Goal: Communication & Community: Answer question/provide support

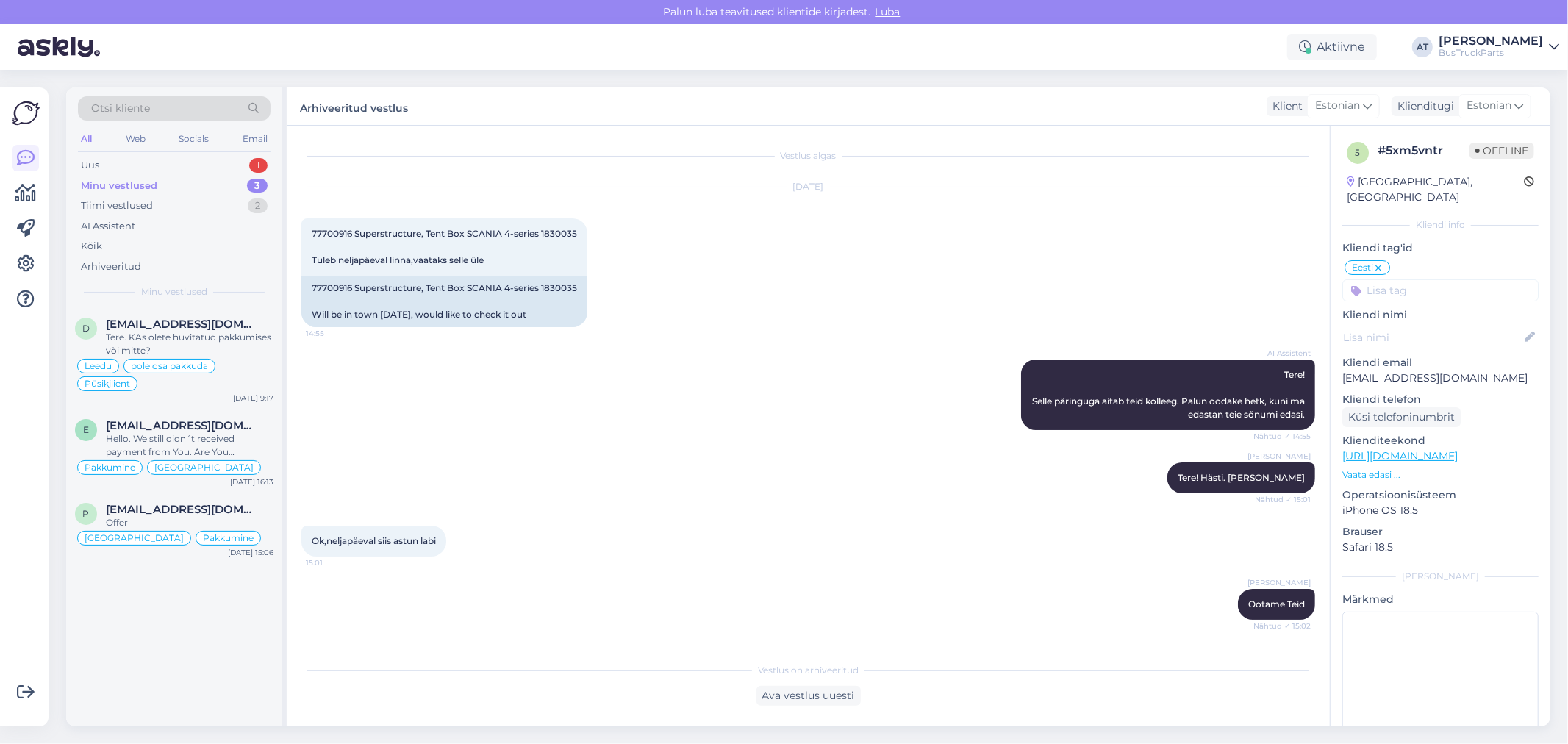
scroll to position [2078, 0]
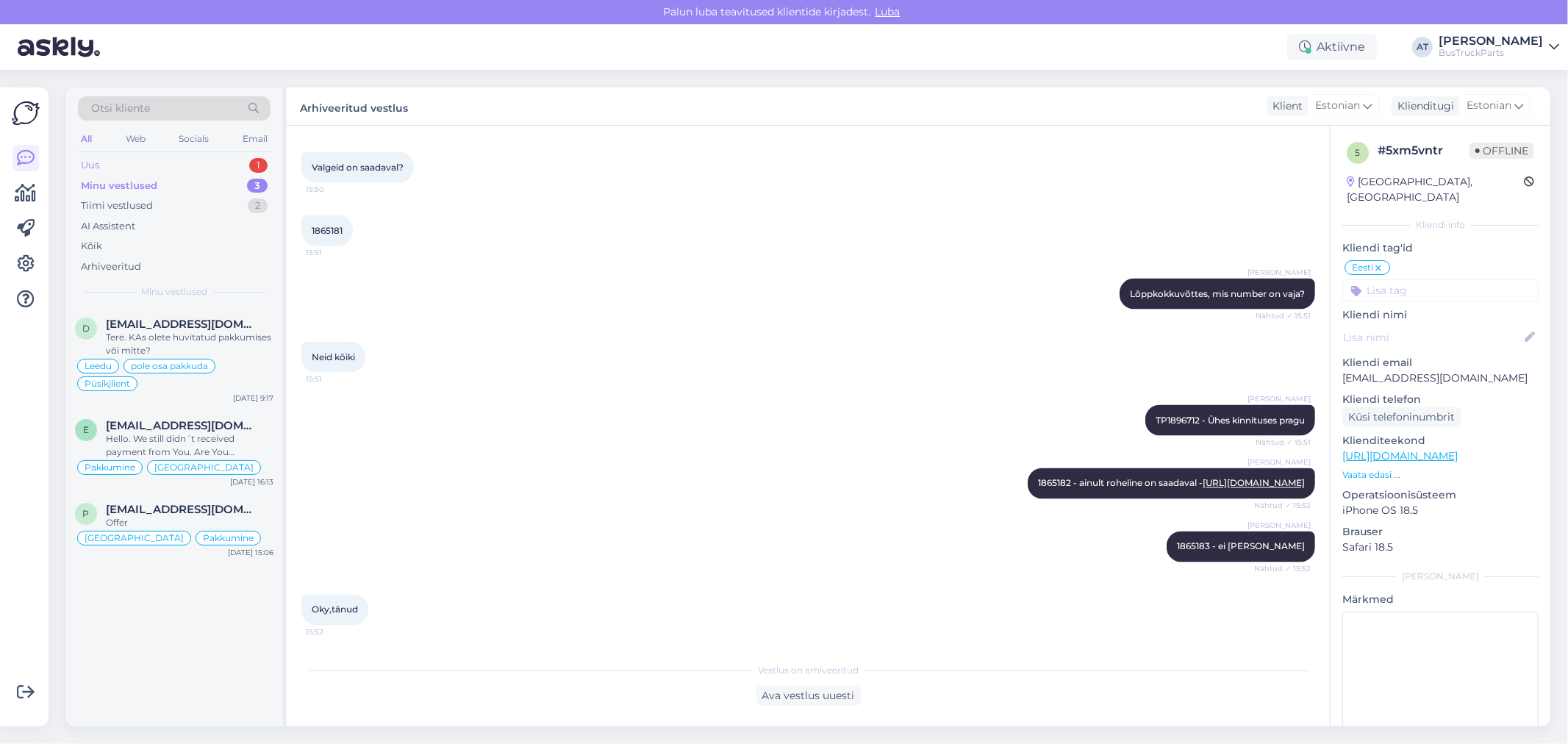
click at [160, 167] on div "Uus 1" at bounding box center [174, 166] width 193 height 21
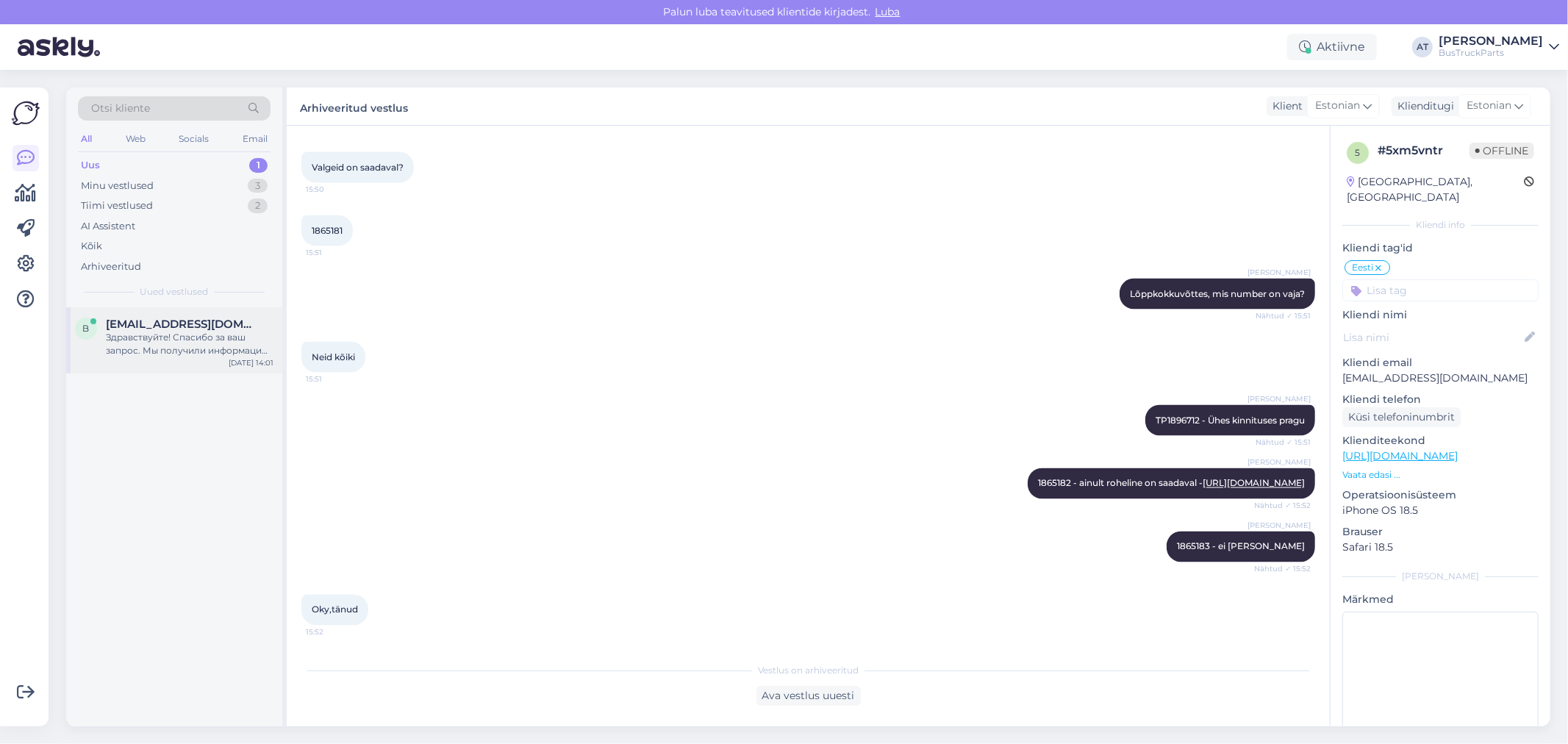
click at [154, 343] on div "Здравствуйте! Спасибо за ваш запрос. Мы получили информацию о поролоновой подуш…" at bounding box center [189, 344] width 168 height 26
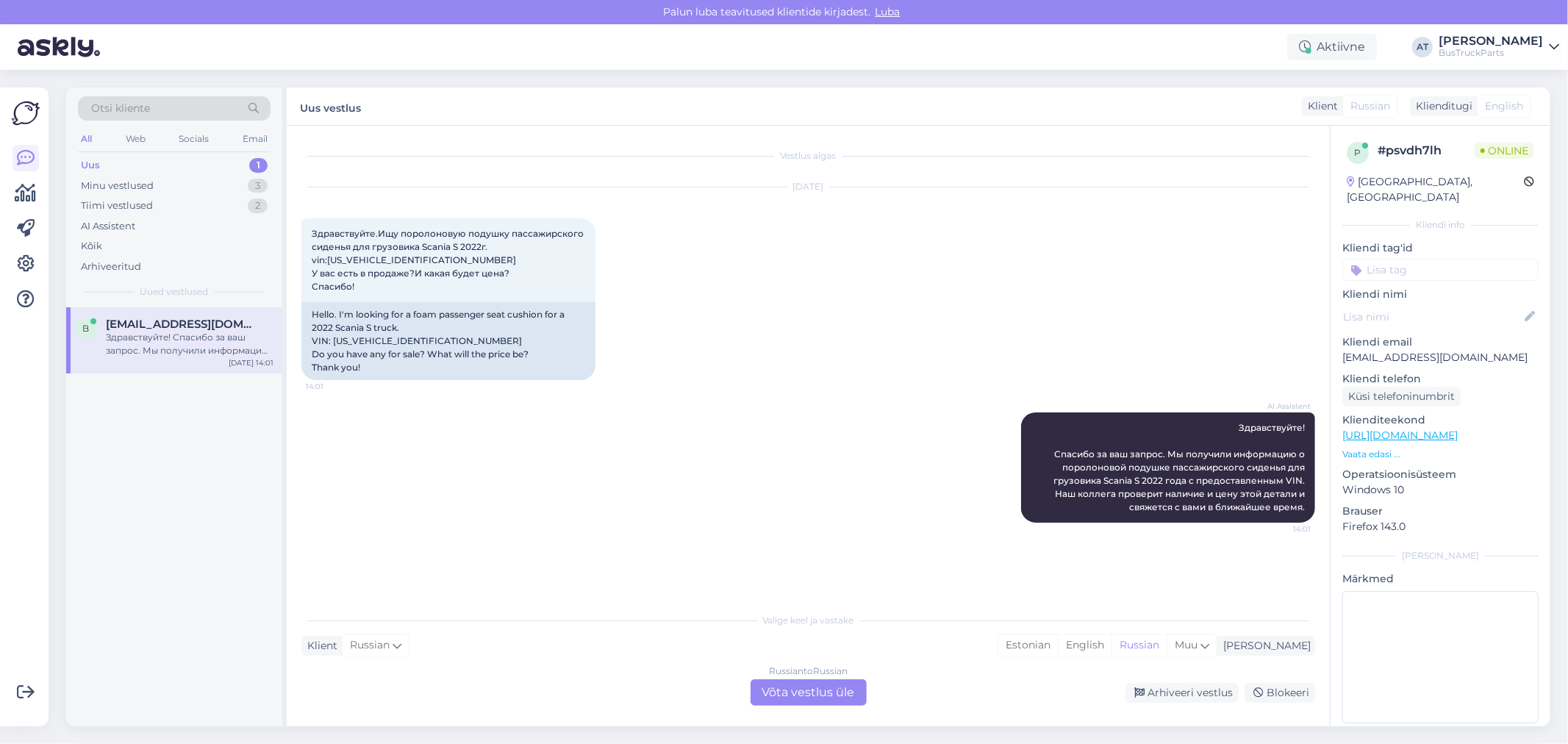
click at [820, 694] on div "Russian to Russian Võta vestlus üle" at bounding box center [808, 693] width 116 height 26
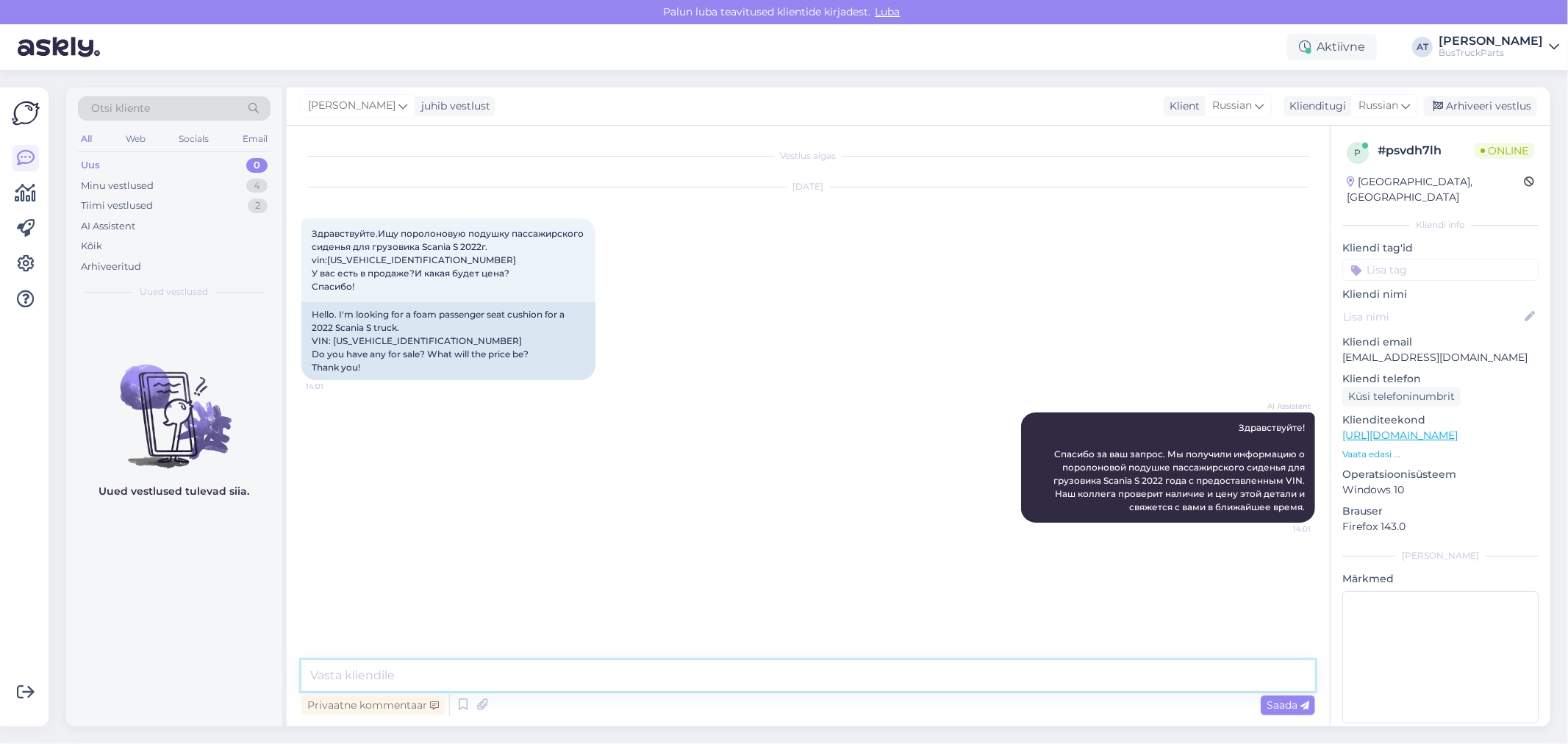
click at [808, 674] on textarea at bounding box center [808, 675] width 1014 height 31
type textarea "Здравствуйте! Мы если и продаём, то только сидение целиком"
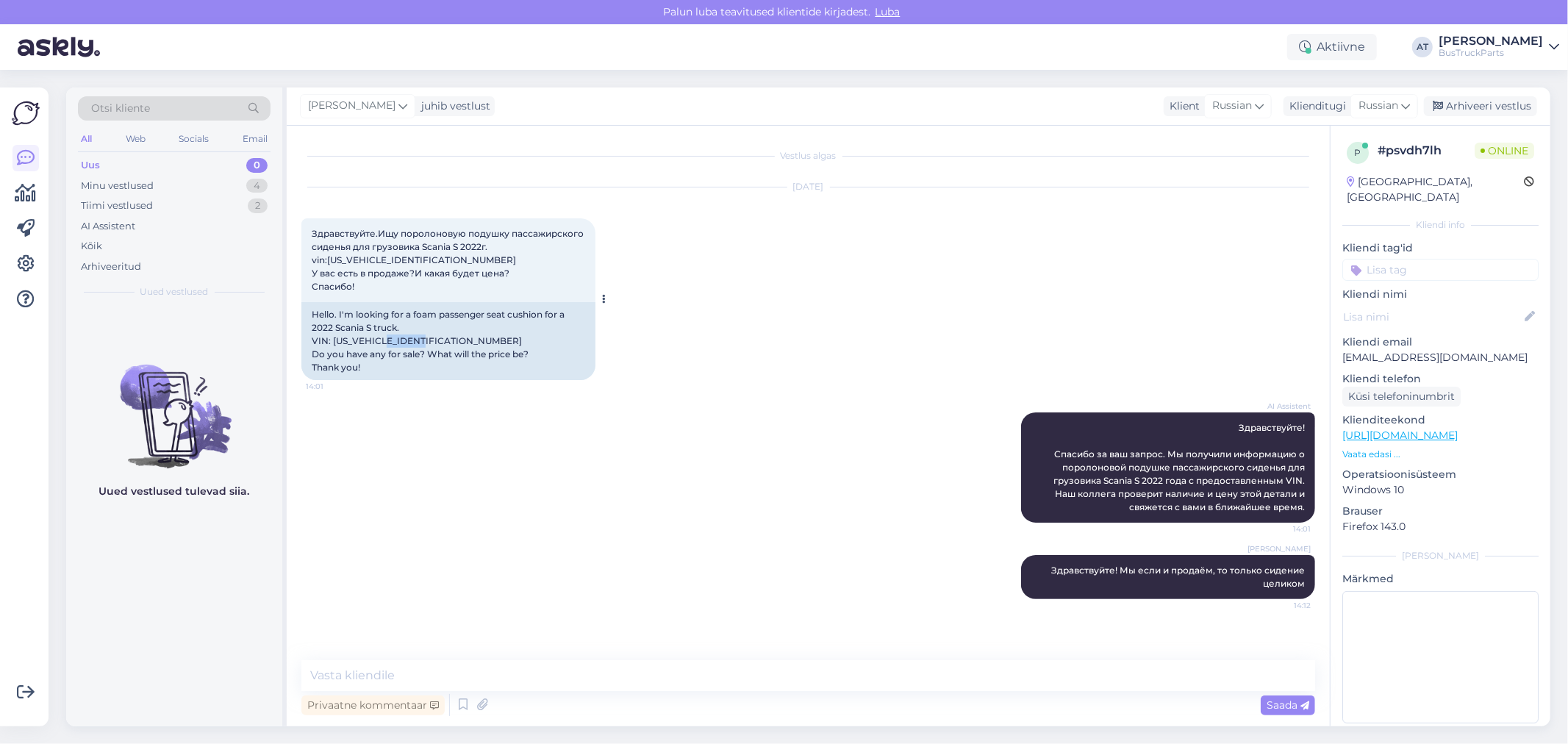
drag, startPoint x: 429, startPoint y: 346, endPoint x: 390, endPoint y: 348, distance: 39.1
click at [390, 348] on div "Hello. I'm looking for a foam passenger seat cushion for a 2022 Scania S truck.…" at bounding box center [448, 341] width 294 height 78
copy div "2192755"
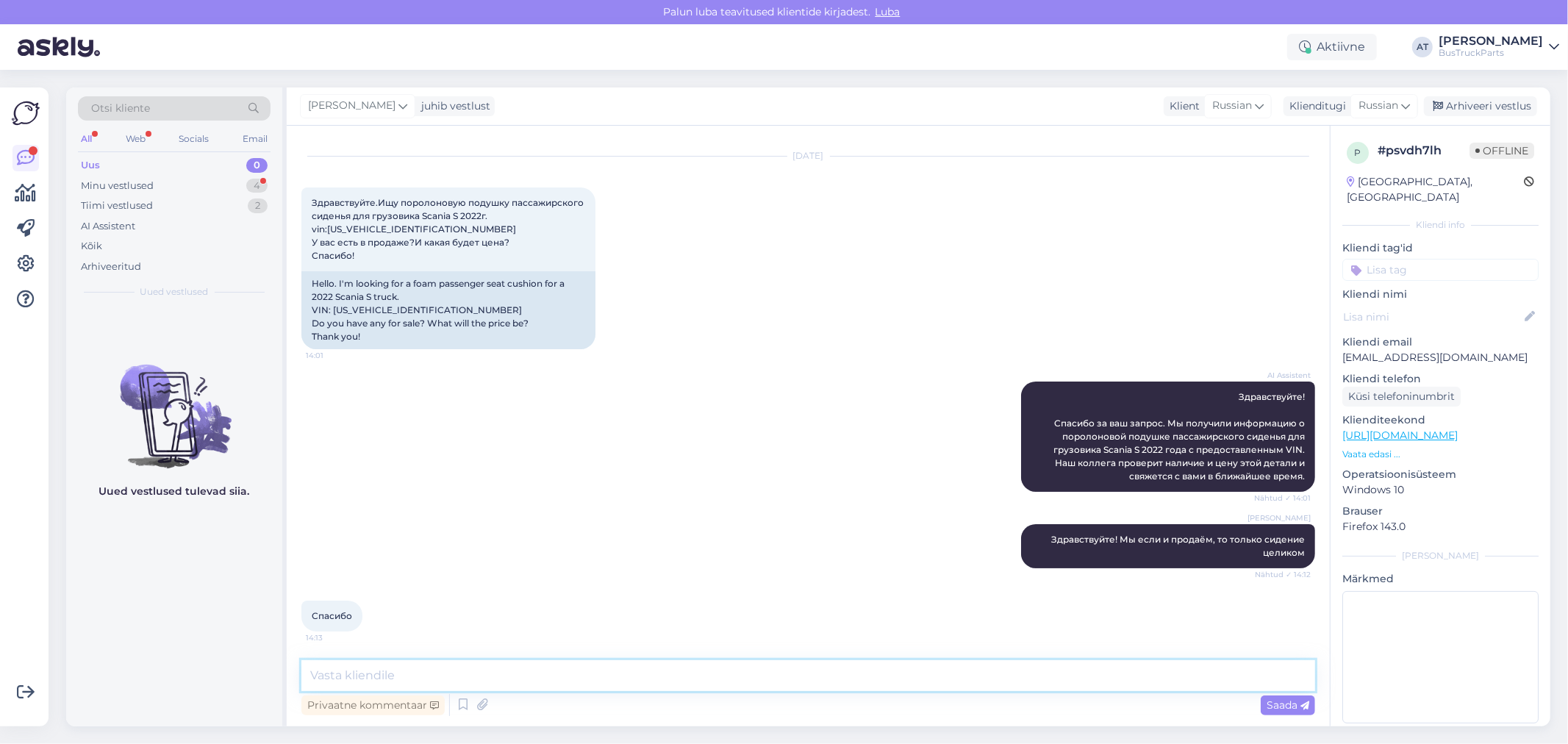
click at [599, 677] on textarea at bounding box center [808, 675] width 1014 height 31
click at [780, 680] on textarea at bounding box center [808, 675] width 1014 height 31
paste textarea "[URL][DOMAIN_NAME]"
type textarea "[URL][DOMAIN_NAME]"
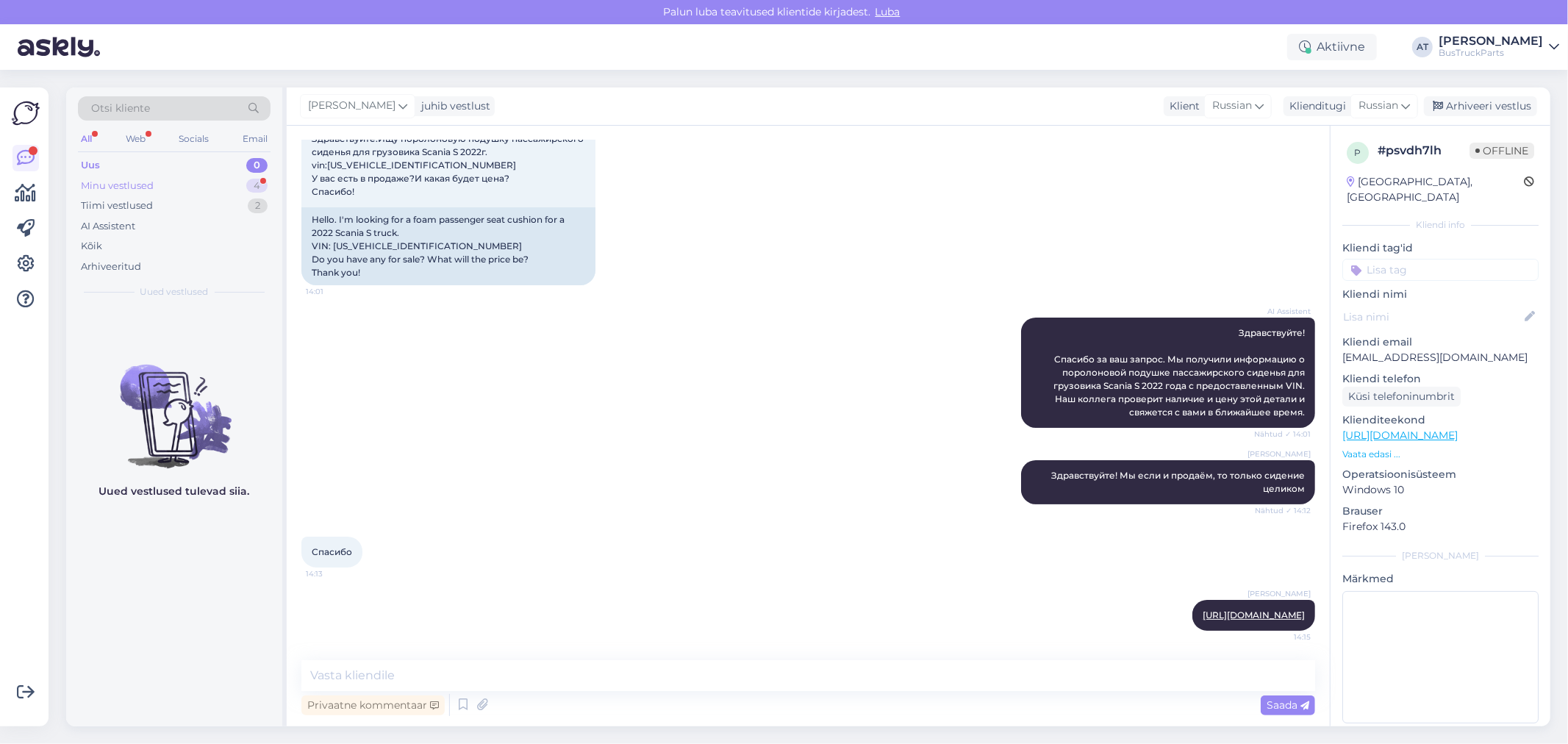
click at [152, 176] on div "Minu vestlused 4" at bounding box center [174, 186] width 193 height 21
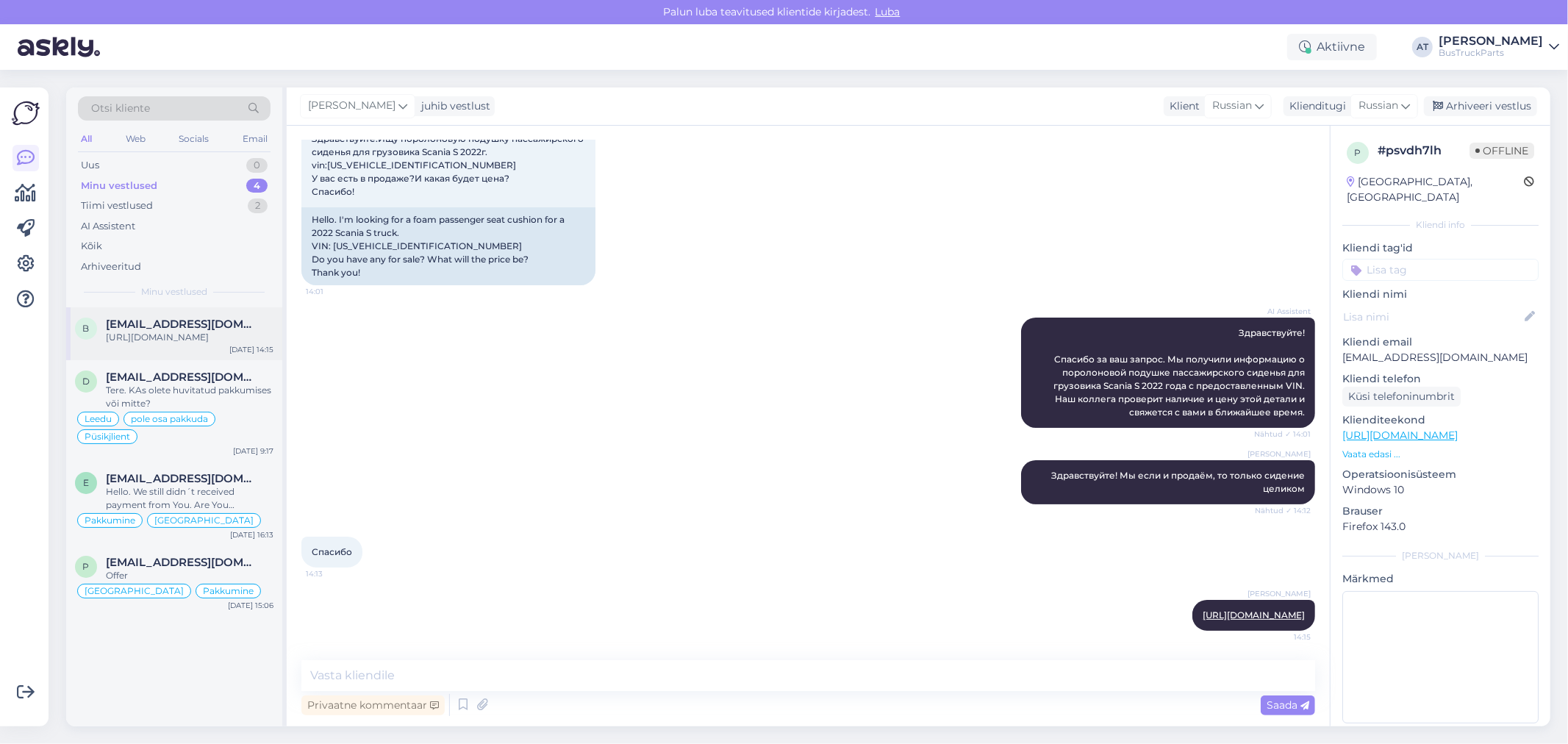
click at [173, 343] on div "[URL][DOMAIN_NAME]" at bounding box center [189, 337] width 168 height 13
click at [401, 350] on div "AI Assistent Здравствуйте! Спасибо за ваш запрос. Мы получили информацию о поро…" at bounding box center [808, 372] width 1014 height 142
click at [867, 397] on div "AI Assistent Здравствуйте! Спасибо за ваш запрос. Мы получили информацию о поро…" at bounding box center [808, 372] width 1014 height 142
click at [1244, 675] on textarea at bounding box center [808, 675] width 1014 height 31
click at [764, 678] on textarea "Вот здесь сидения, которые подъодят Вашей машине:" at bounding box center [808, 675] width 1014 height 31
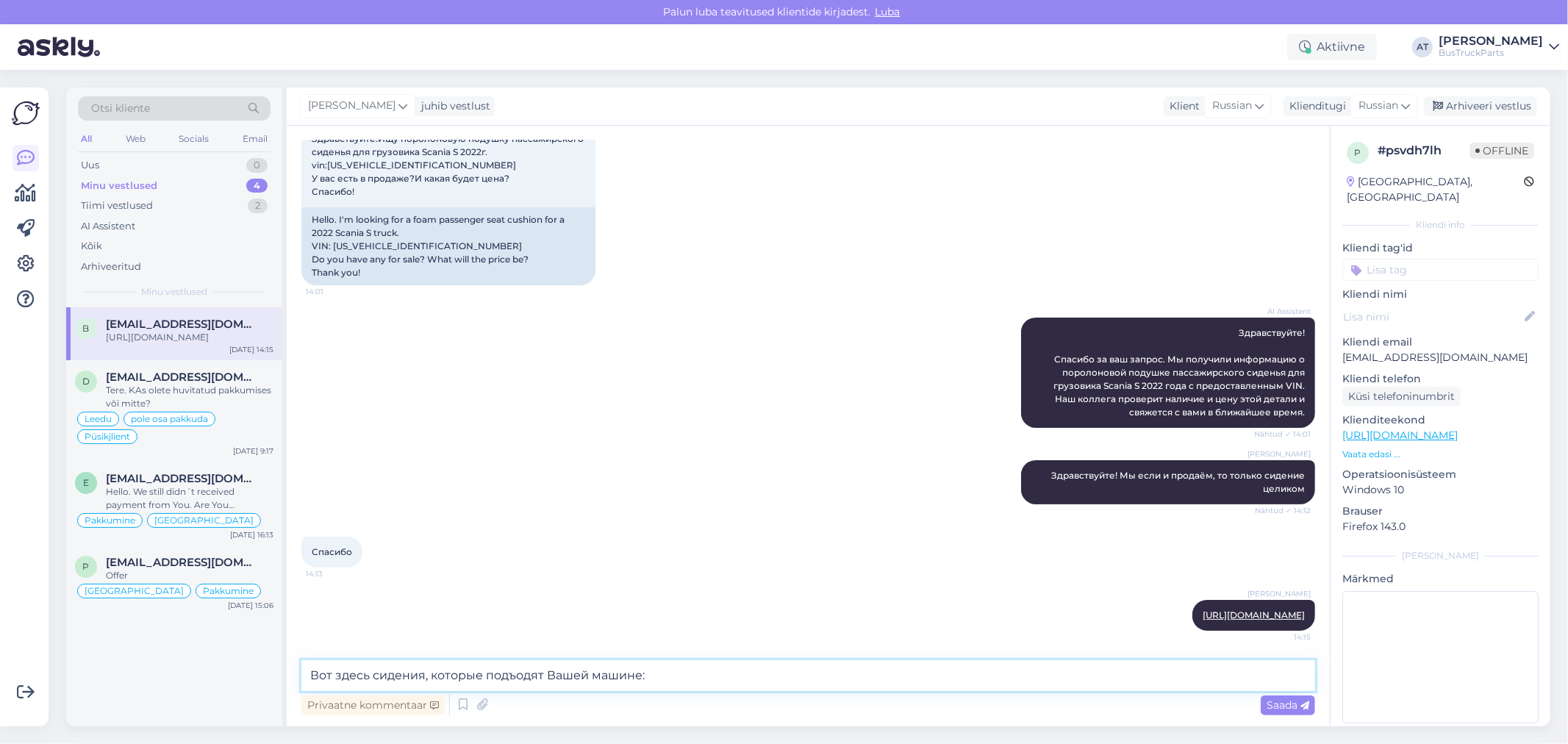
paste textarea "[URL][DOMAIN_NAME]"
type textarea "Вот здесь сидения, которые подъодят Вашей машине: [URL][DOMAIN_NAME]"
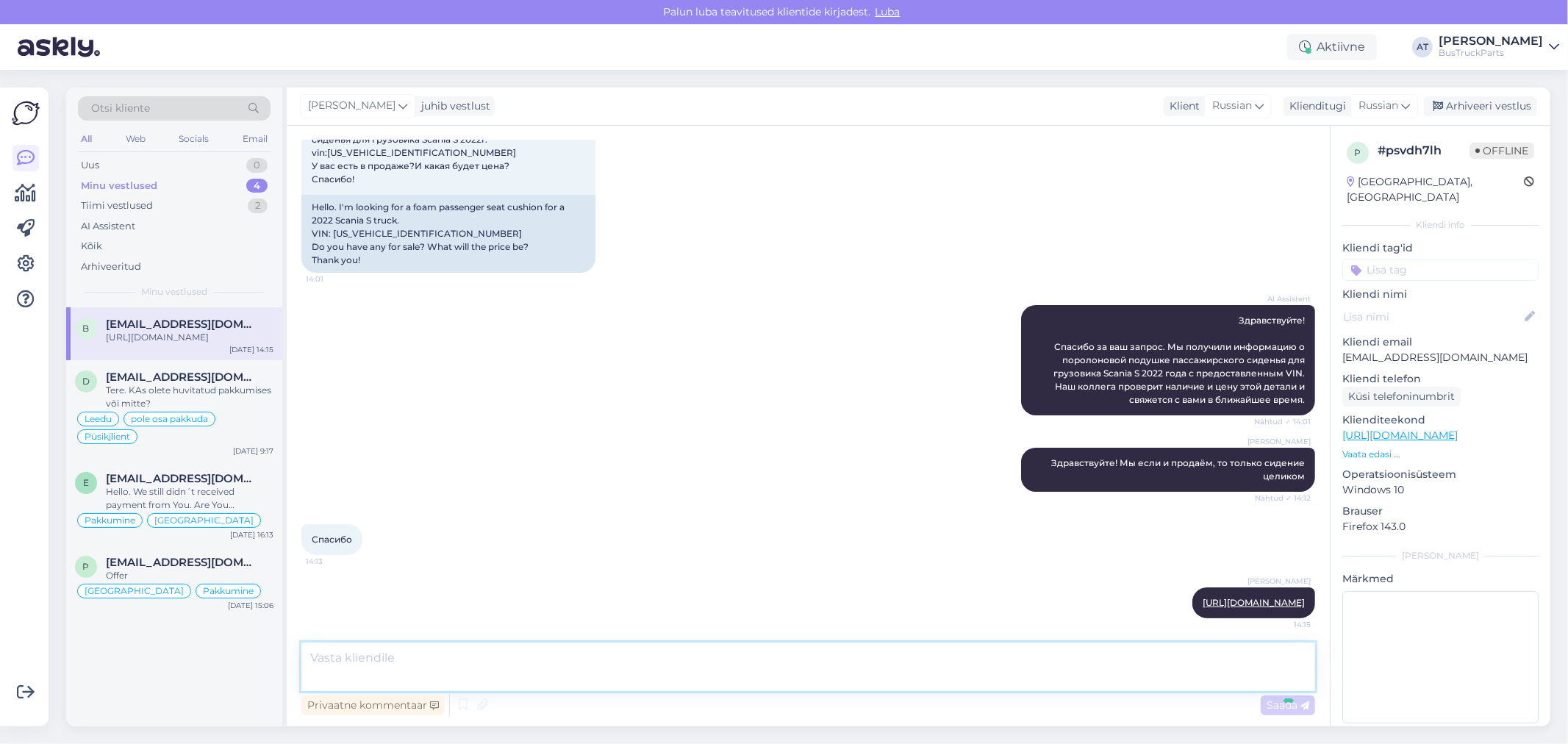
scroll to position [223, 0]
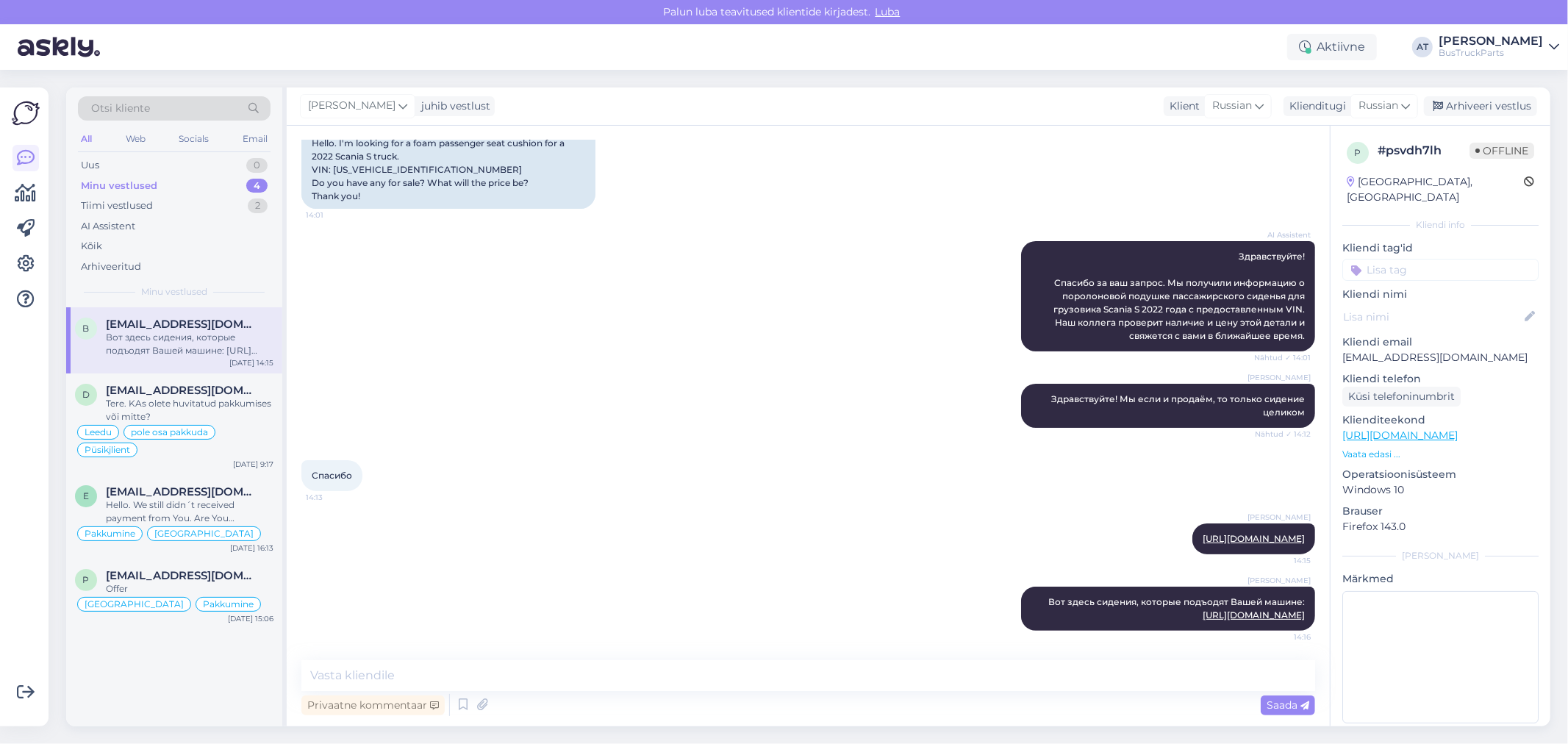
click at [793, 508] on div "[PERSON_NAME] [URL][DOMAIN_NAME] 14:15" at bounding box center [808, 539] width 1014 height 63
